Goal: Task Accomplishment & Management: Use online tool/utility

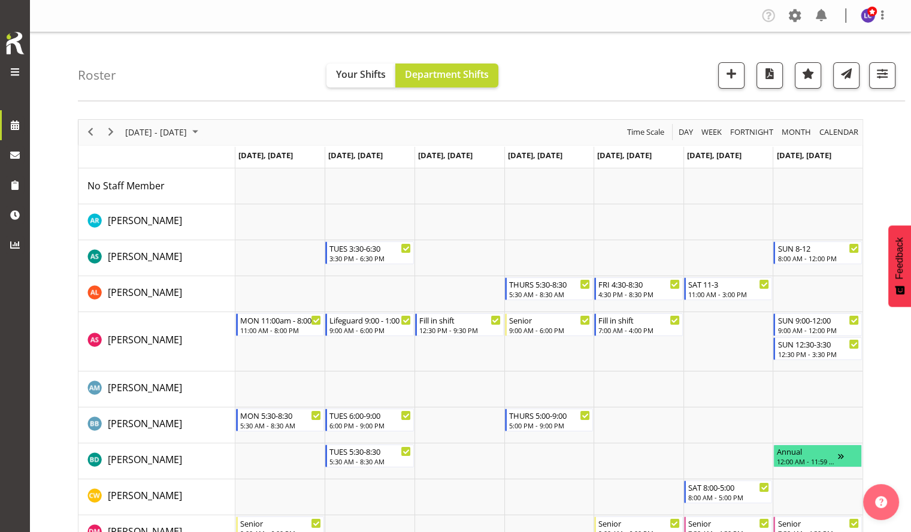
click at [99, 128] on div "previous period" at bounding box center [90, 132] width 20 height 25
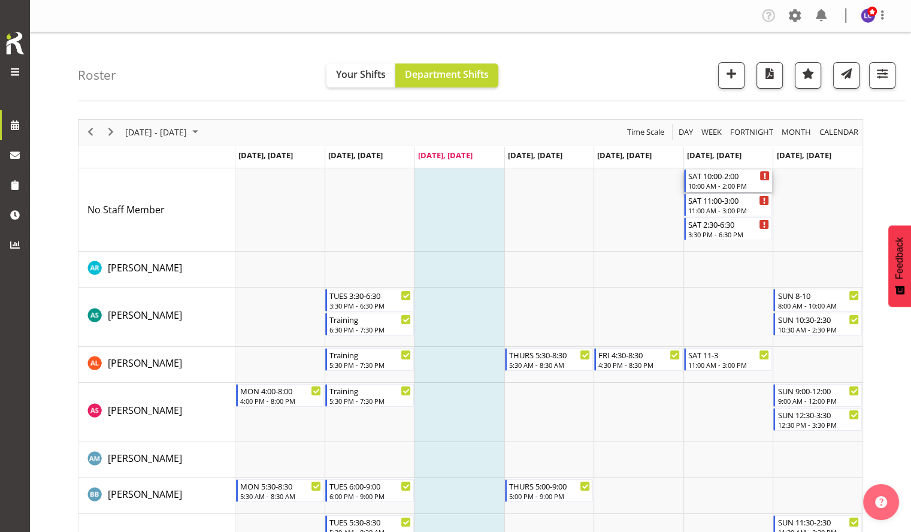
click at [719, 180] on div "SAT 10:00-2:00" at bounding box center [729, 176] width 82 height 12
click at [0, 0] on div at bounding box center [0, 0] width 0 height 0
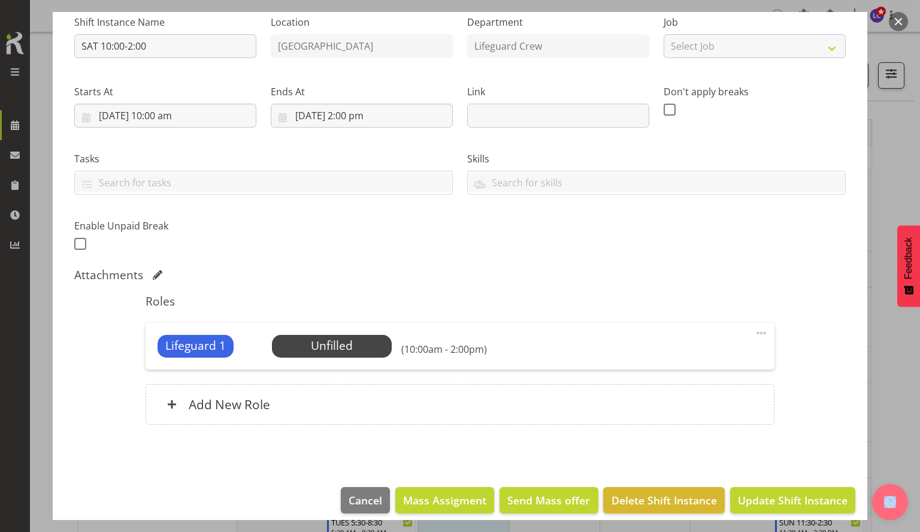
scroll to position [136, 0]
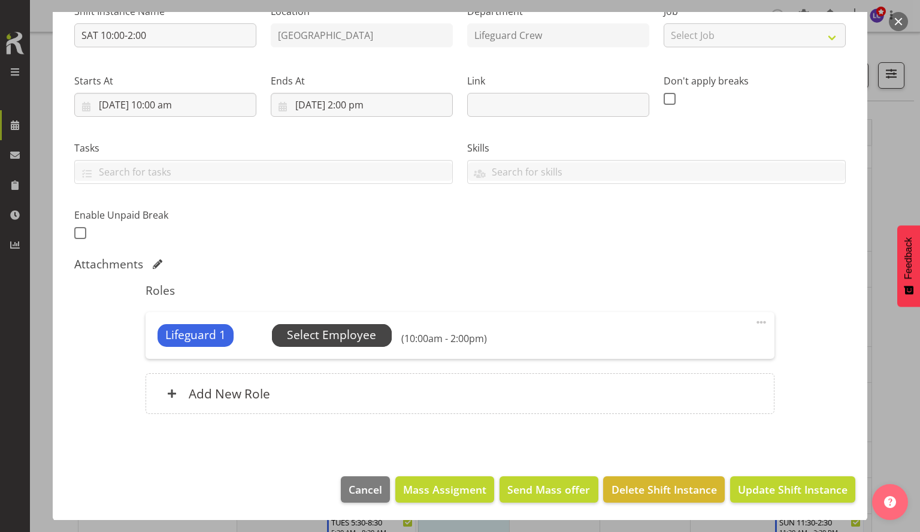
click at [328, 331] on span "Select Employee" at bounding box center [331, 334] width 89 height 17
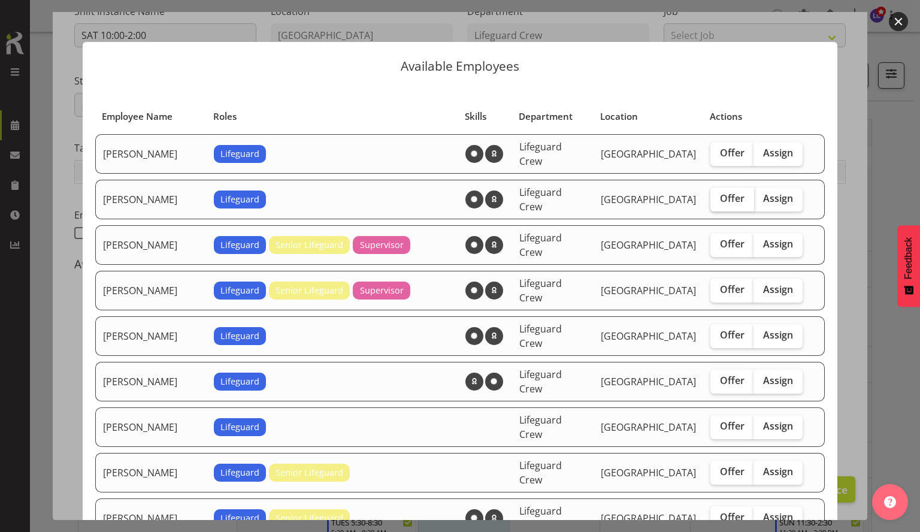
click at [724, 192] on span "Offer" at bounding box center [732, 198] width 25 height 12
click at [718, 195] on input "Offer" at bounding box center [714, 199] width 8 height 8
checkbox input "true"
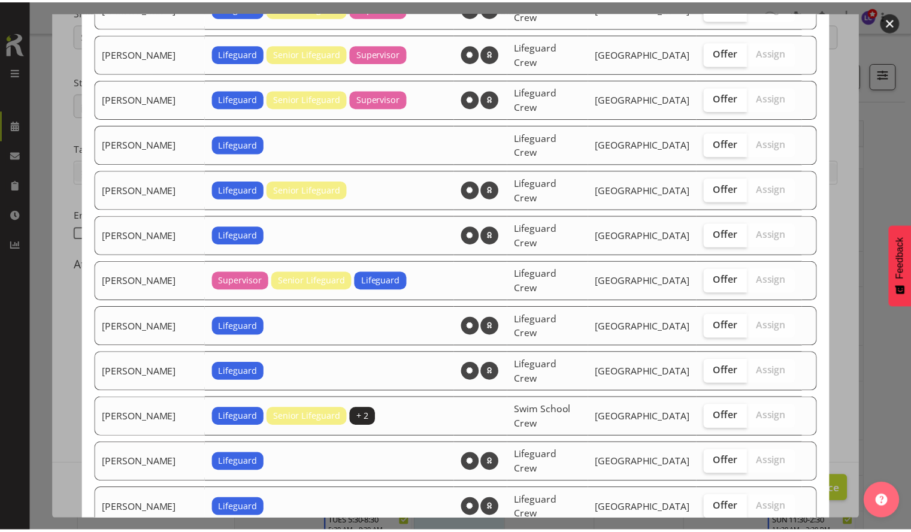
scroll to position [890, 0]
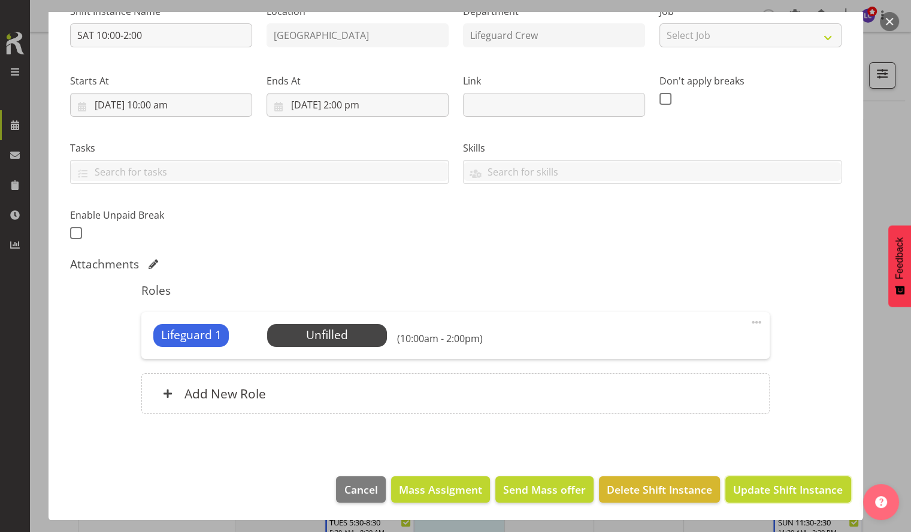
click at [780, 496] on span "Update Shift Instance" at bounding box center [788, 490] width 110 height 16
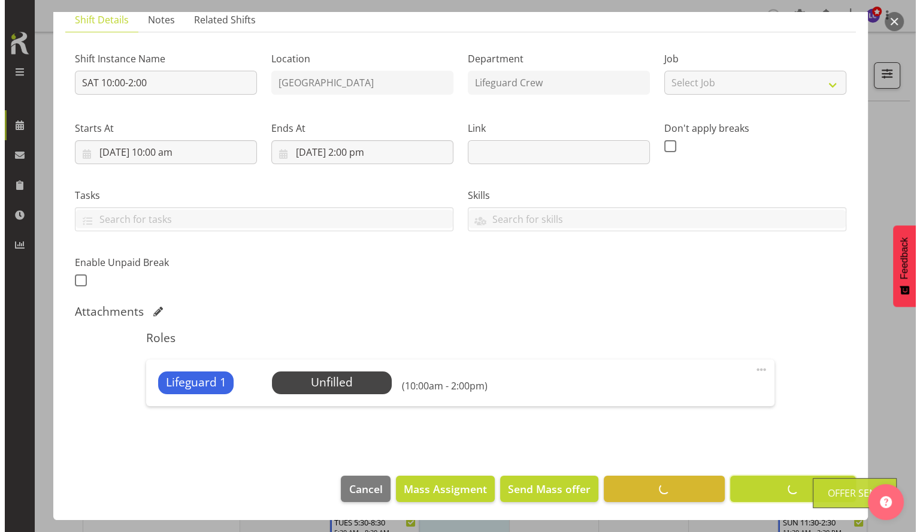
scroll to position [89, 0]
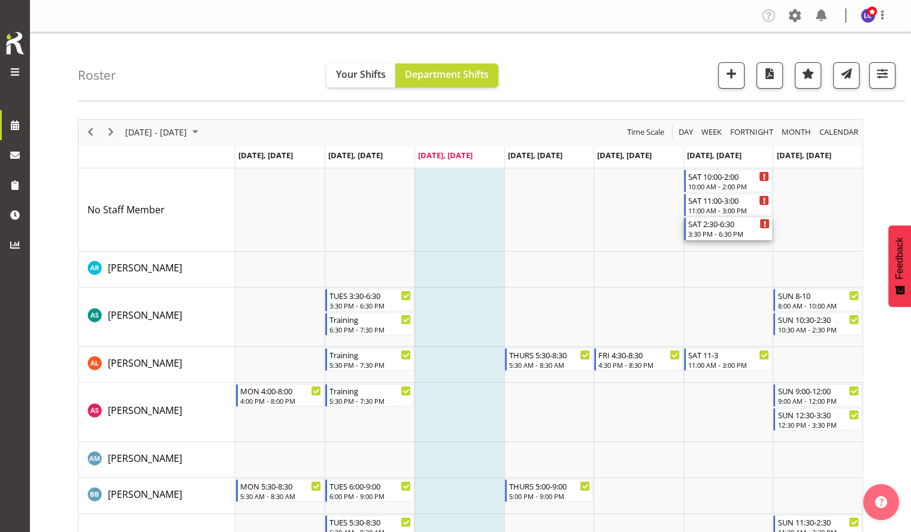
click at [731, 232] on div "3:30 PM - 6:30 PM" at bounding box center [729, 234] width 82 height 10
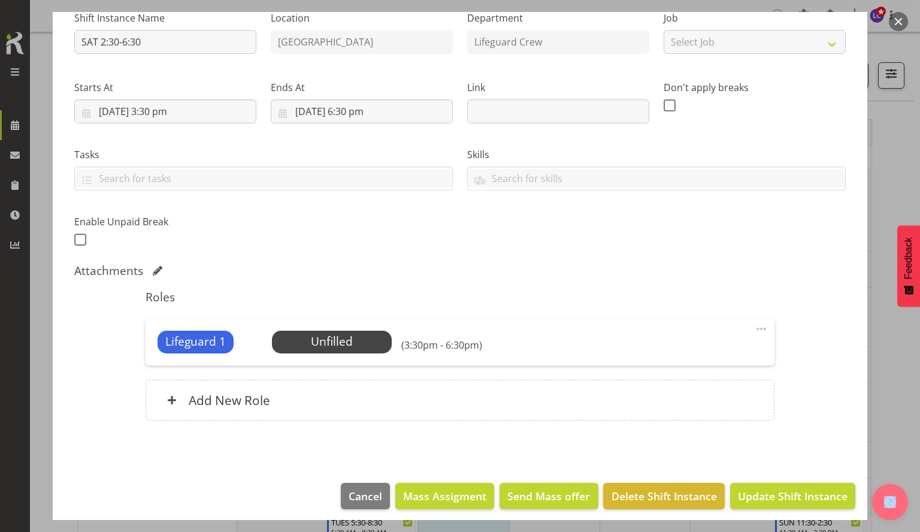
scroll to position [136, 0]
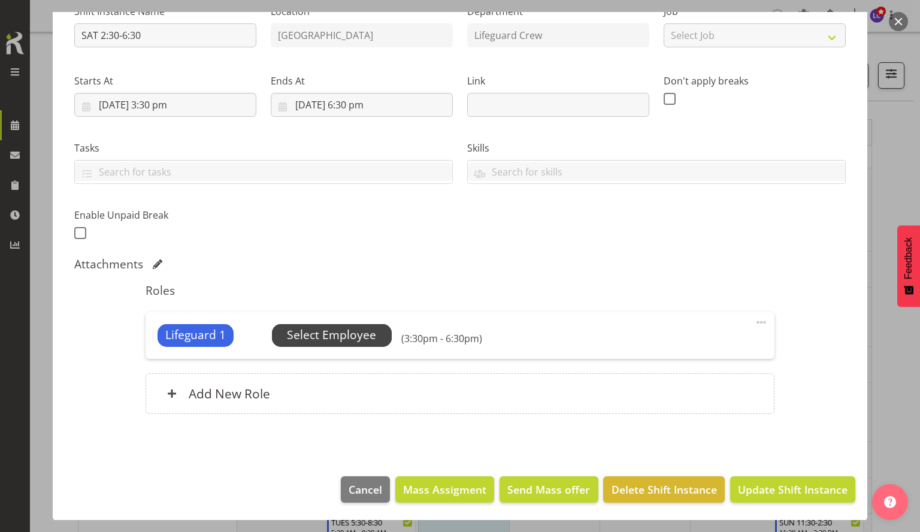
click at [374, 339] on span "Select Employee" at bounding box center [331, 334] width 89 height 17
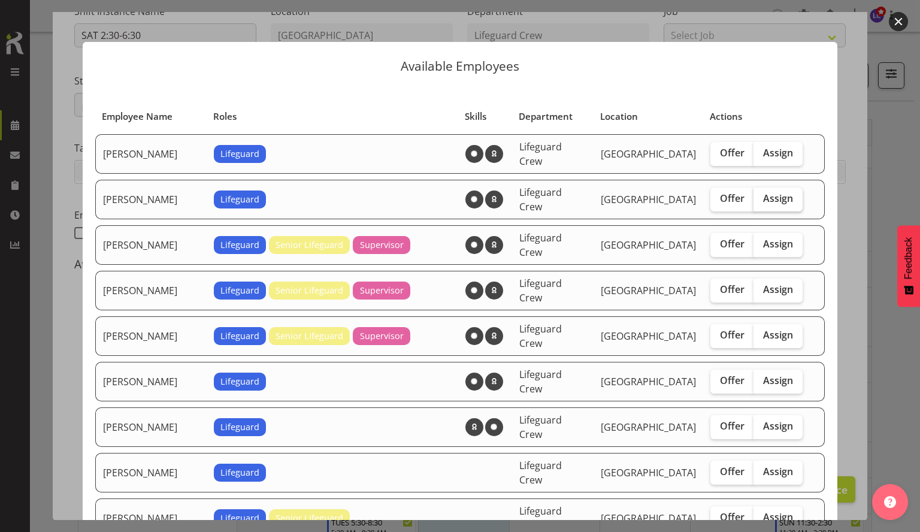
click at [763, 192] on span "Assign" at bounding box center [778, 198] width 30 height 12
click at [761, 195] on input "Assign" at bounding box center [758, 199] width 8 height 8
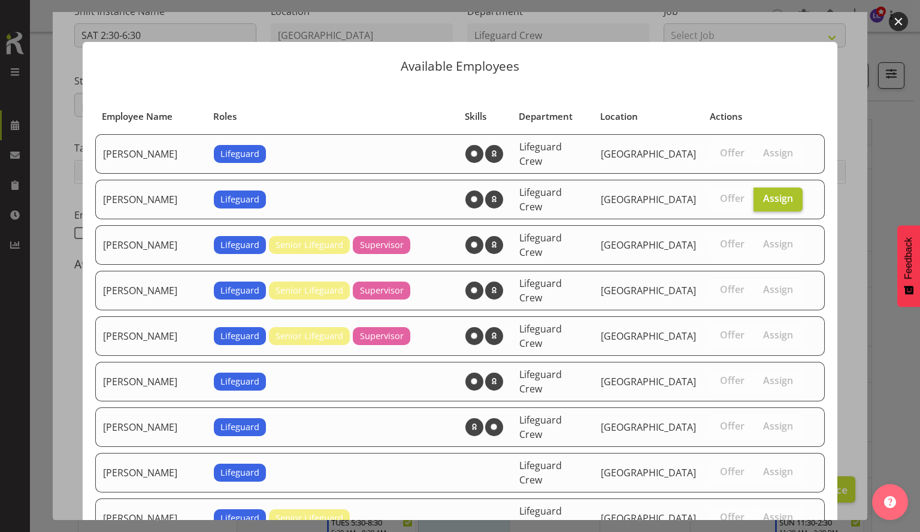
click at [763, 192] on span "Assign" at bounding box center [778, 198] width 30 height 12
click at [761, 195] on input "Assign" at bounding box center [758, 199] width 8 height 8
checkbox input "false"
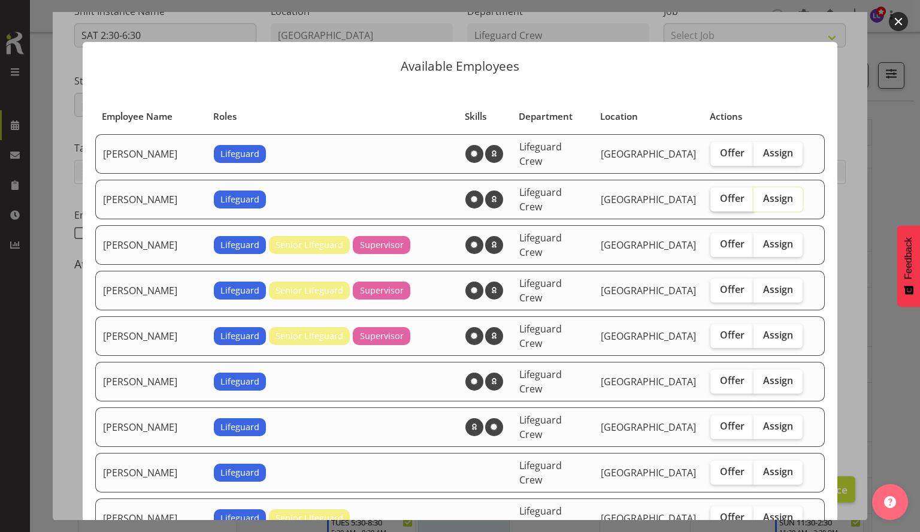
click at [727, 193] on span "Offer" at bounding box center [732, 198] width 25 height 12
click at [718, 195] on input "Offer" at bounding box center [714, 199] width 8 height 8
checkbox input "true"
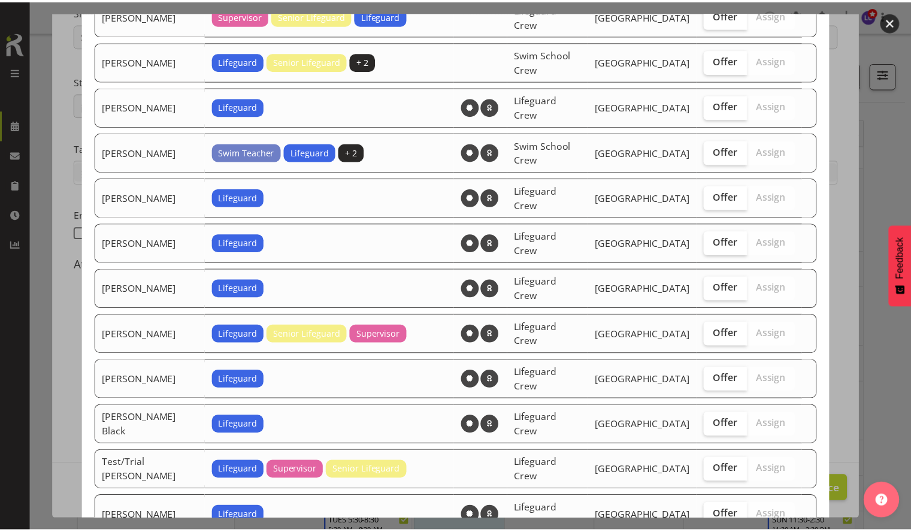
scroll to position [1051, 0]
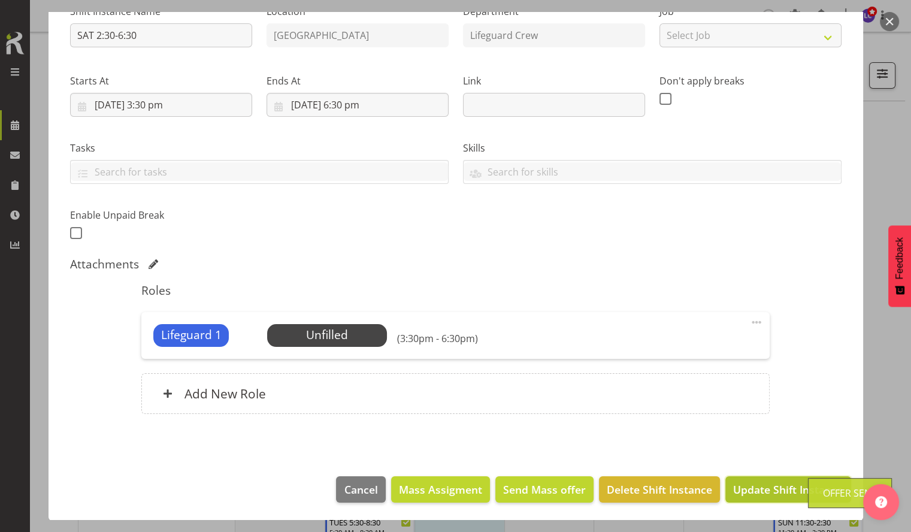
click at [772, 484] on span "Update Shift Instance" at bounding box center [788, 490] width 110 height 16
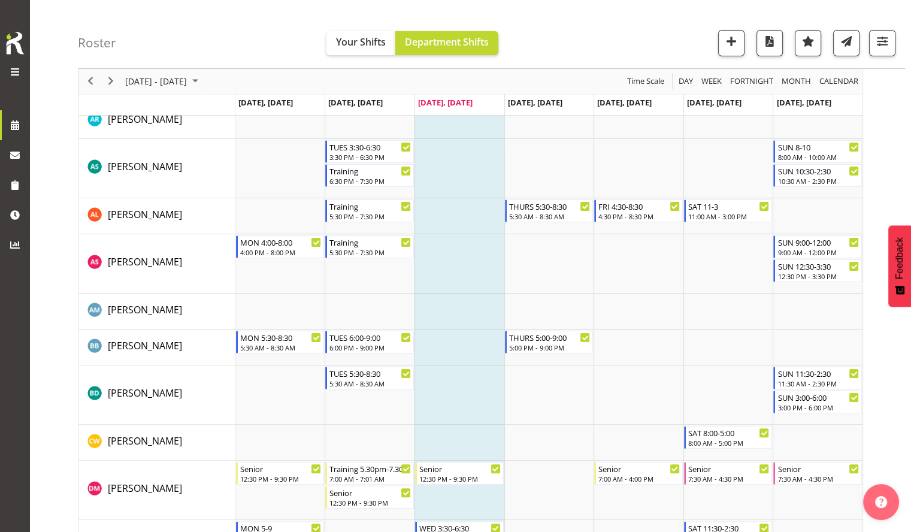
scroll to position [0, 0]
